Goal: Transaction & Acquisition: Download file/media

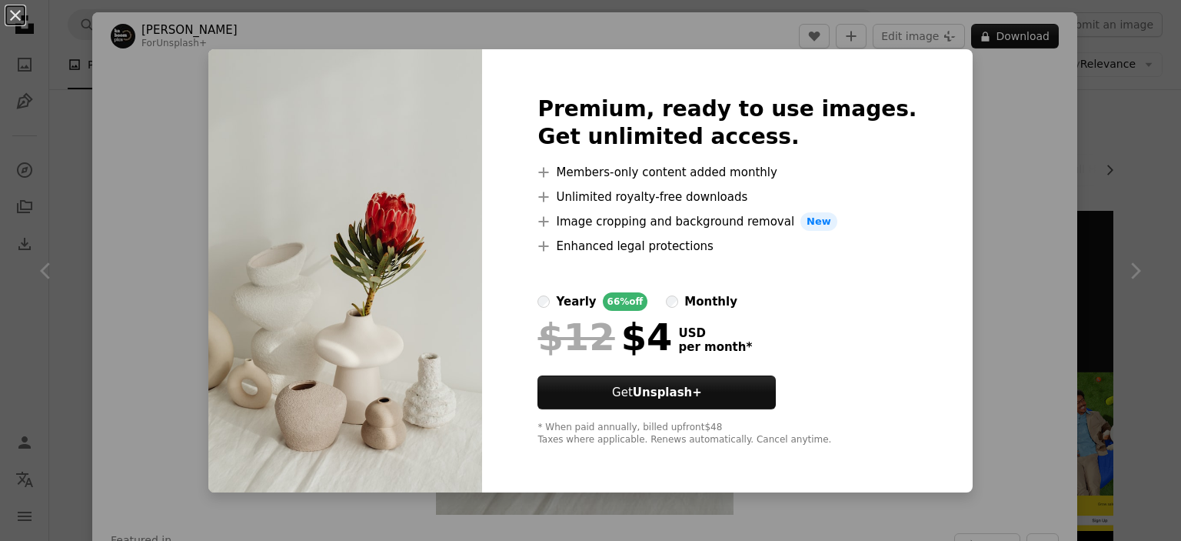
scroll to position [911, 0]
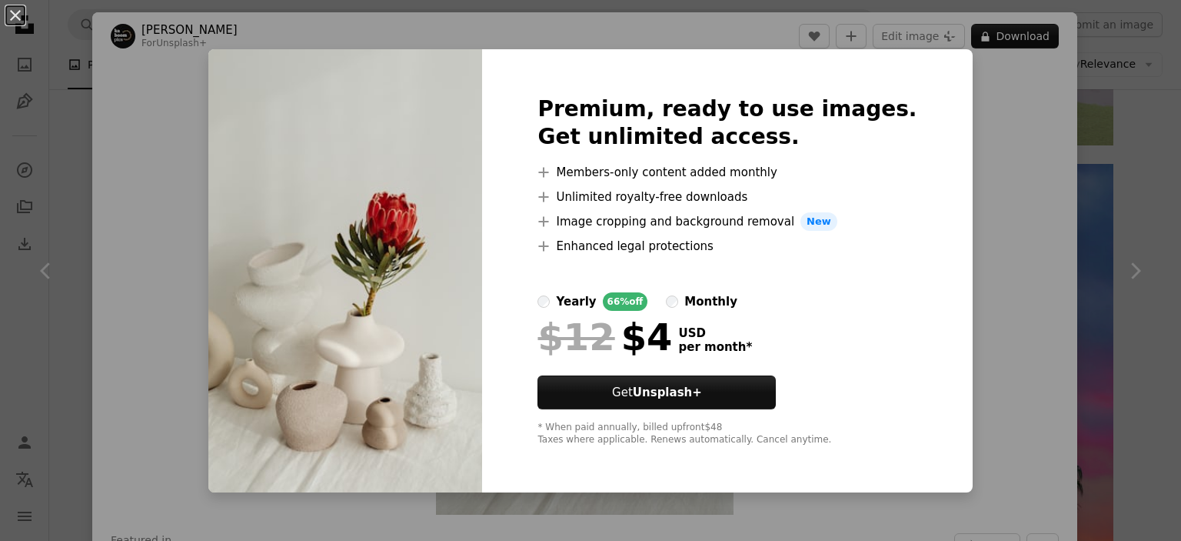
click at [946, 177] on div "An X shape Premium, ready to use images. Get unlimited access. A plus sign Memb…" at bounding box center [590, 270] width 1181 height 541
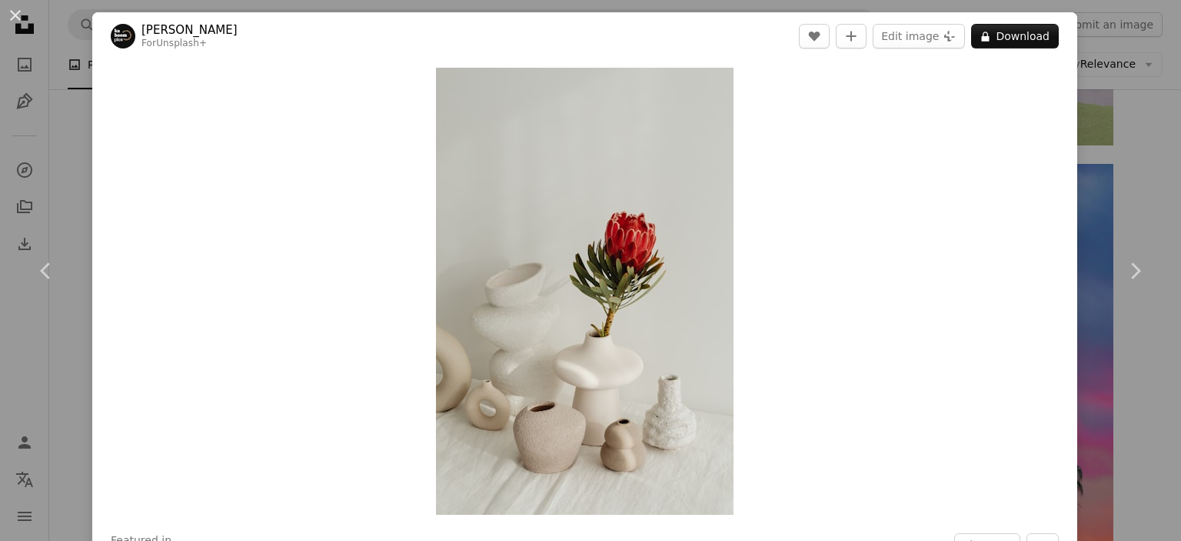
scroll to position [473, 0]
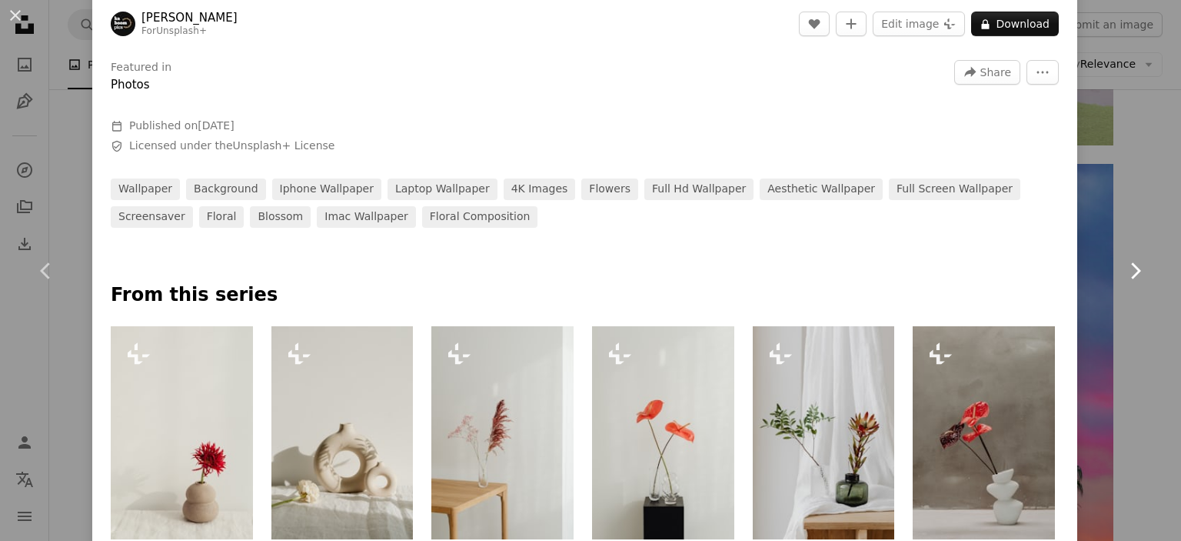
click at [1089, 217] on link "Chevron right" at bounding box center [1135, 271] width 92 height 148
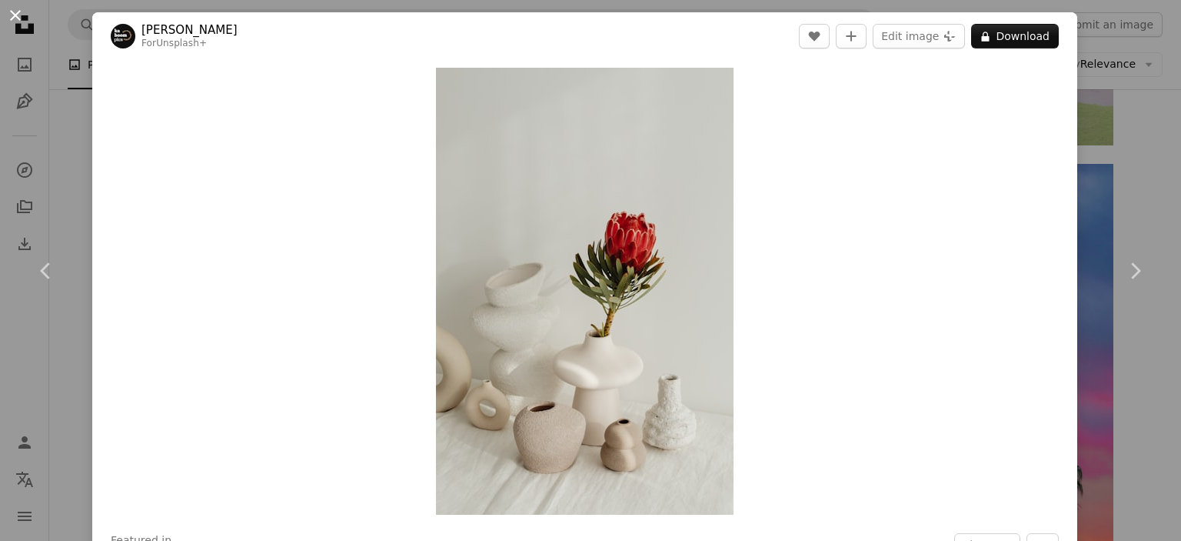
click at [15, 16] on button "An X shape" at bounding box center [15, 15] width 18 height 18
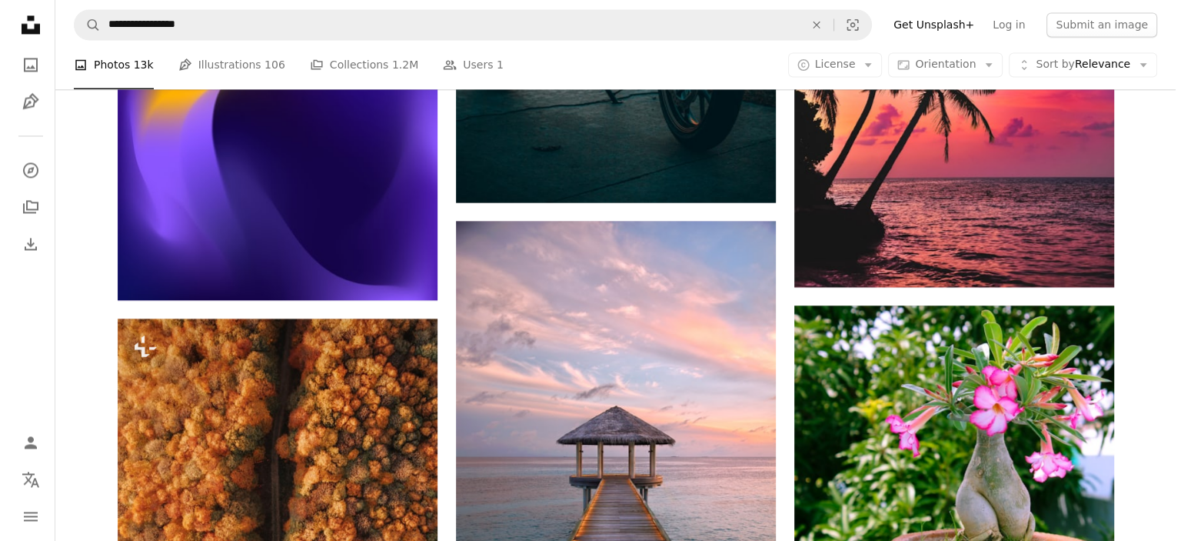
scroll to position [2500, 0]
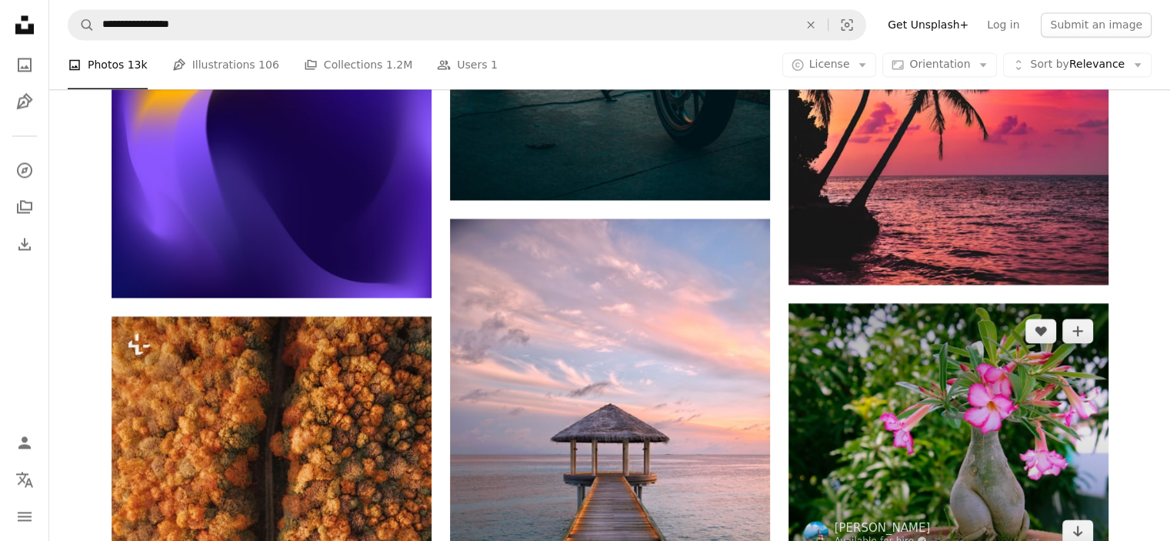
click at [862, 418] on img at bounding box center [948, 431] width 320 height 256
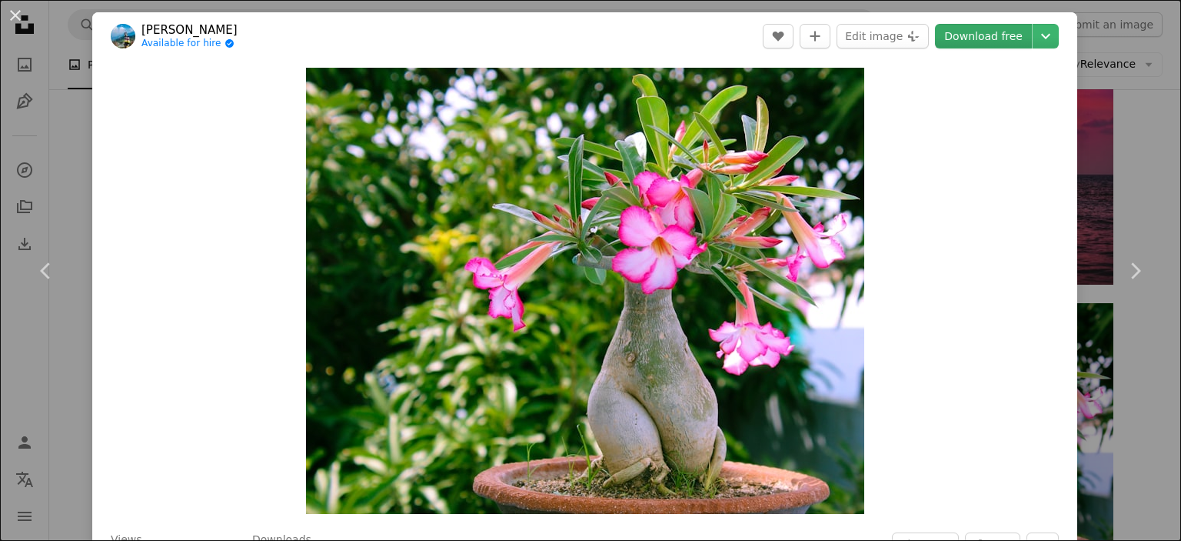
click at [964, 35] on link "Download free" at bounding box center [983, 36] width 97 height 25
